Goal: Navigation & Orientation: Understand site structure

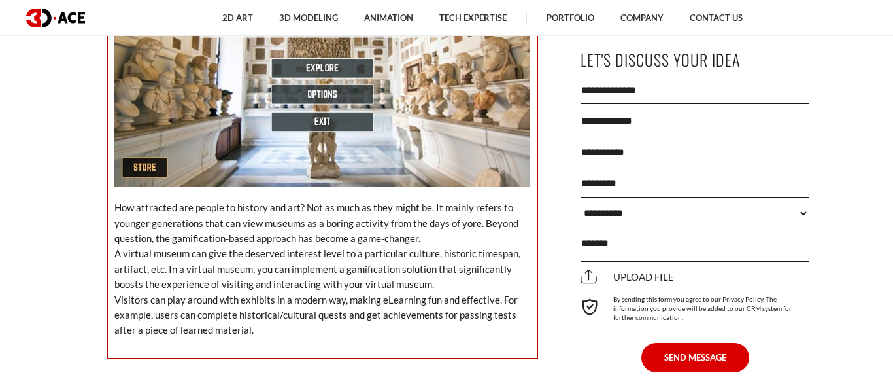
scroll to position [2430, 0]
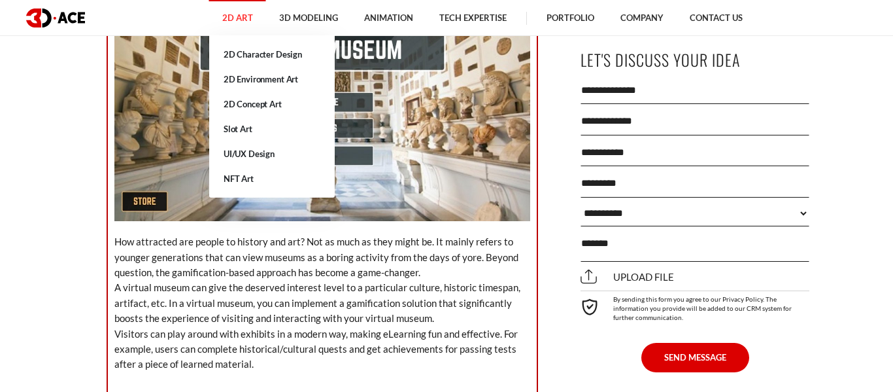
click at [233, 20] on link "2D Art" at bounding box center [237, 18] width 57 height 36
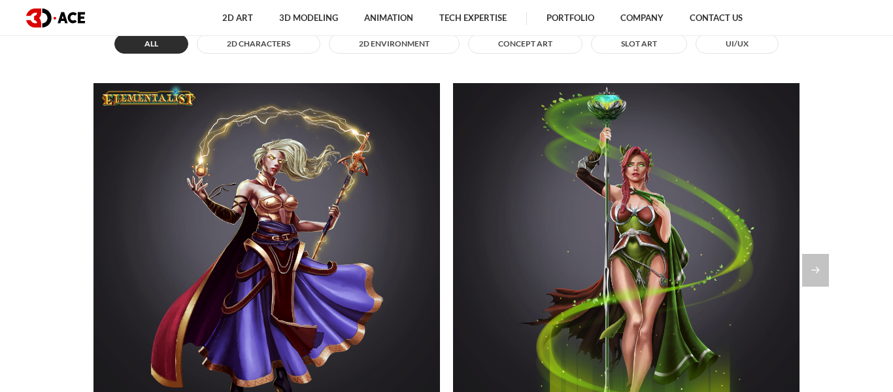
scroll to position [904, 0]
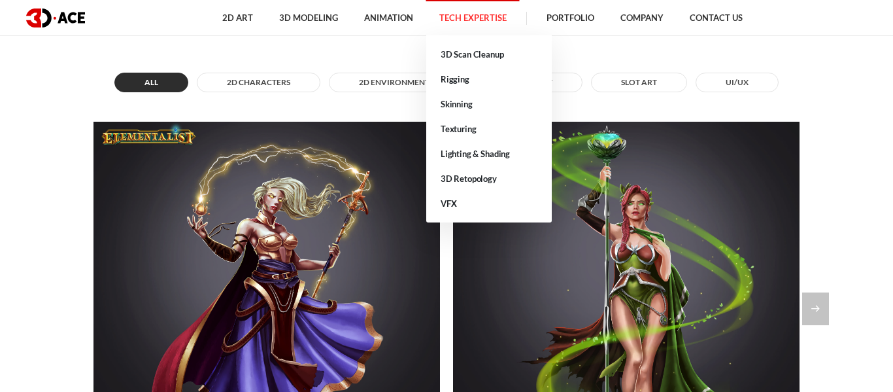
click at [475, 23] on link "Tech Expertise" at bounding box center [473, 18] width 94 height 36
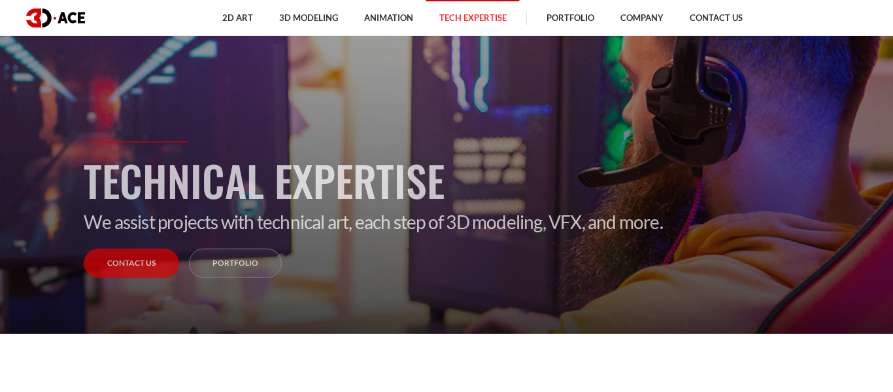
scroll to position [168, 0]
